Goal: Find specific page/section: Find specific page/section

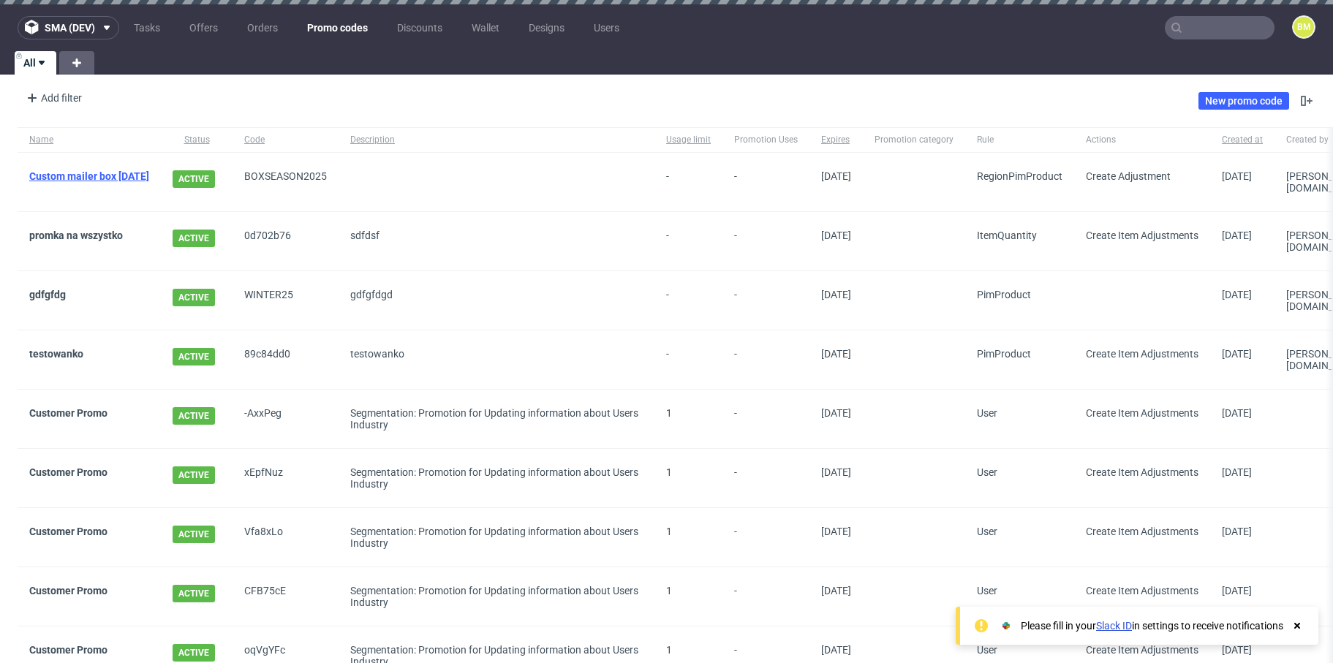
click at [123, 174] on link "Custom mailer box [DATE]" at bounding box center [89, 176] width 120 height 12
